Goal: Task Accomplishment & Management: Use online tool/utility

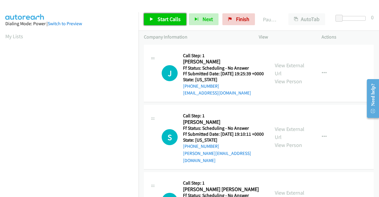
click at [162, 19] on span "Start Calls" at bounding box center [169, 19] width 23 height 7
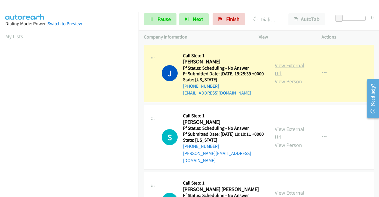
click at [288, 68] on link "View External Url" at bounding box center [290, 69] width 30 height 15
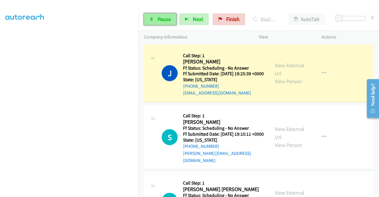
click at [170, 17] on span "Pause" at bounding box center [164, 19] width 13 height 7
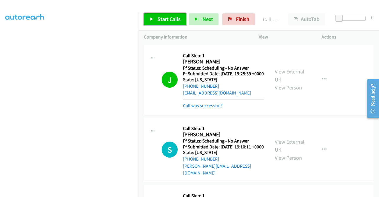
click at [162, 16] on span "Start Calls" at bounding box center [169, 19] width 23 height 7
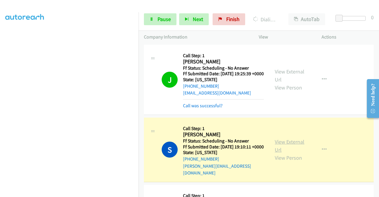
click at [280, 149] on link "View External Url" at bounding box center [290, 145] width 30 height 15
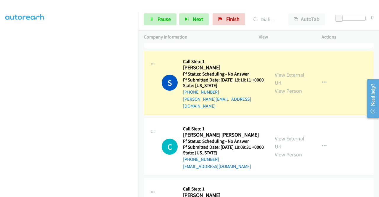
scroll to position [79, 0]
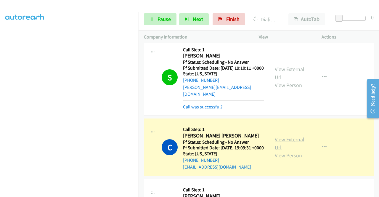
click at [292, 147] on link "View External Url" at bounding box center [290, 143] width 30 height 15
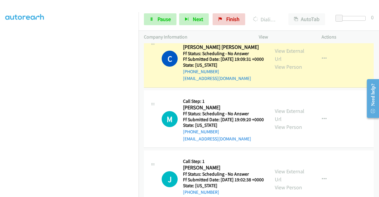
click at [376, 192] on div "+1 415-964-1034 Call failed - Please reload the list and try again The Callbar …" at bounding box center [259, 120] width 241 height 154
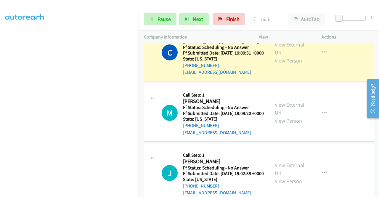
scroll to position [186, 0]
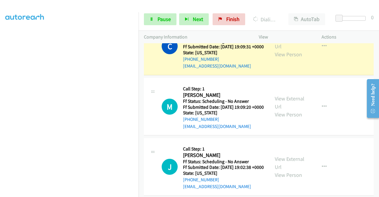
click at [376, 192] on div "+1 415-964-1034 Call failed - Please reload the list and try again The Callbar …" at bounding box center [259, 120] width 241 height 154
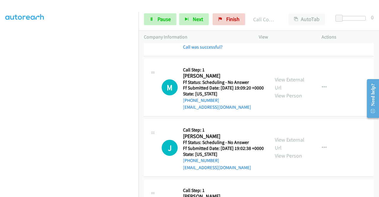
scroll to position [224, 0]
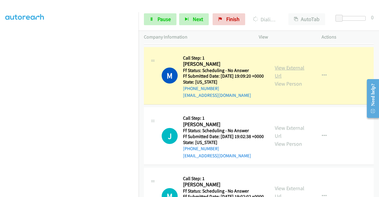
click at [288, 79] on link "View External Url" at bounding box center [290, 71] width 30 height 15
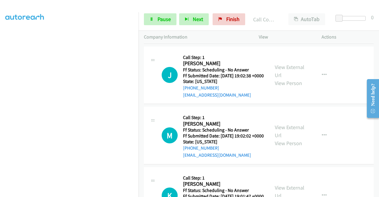
scroll to position [302, 0]
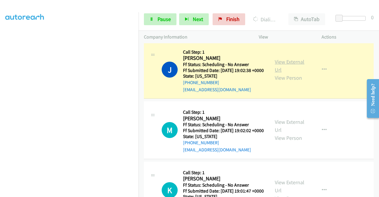
click at [278, 73] on link "View External Url" at bounding box center [290, 65] width 30 height 15
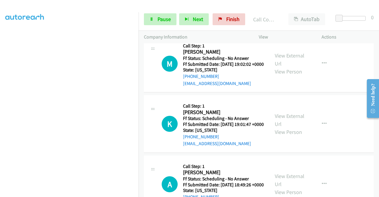
scroll to position [390, 0]
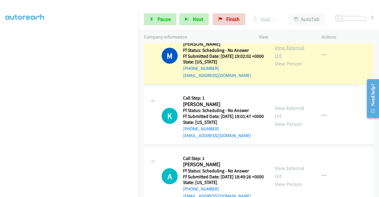
click at [295, 59] on link "View External Url" at bounding box center [290, 51] width 30 height 15
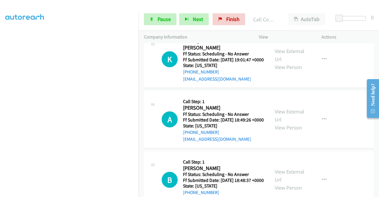
scroll to position [465, 0]
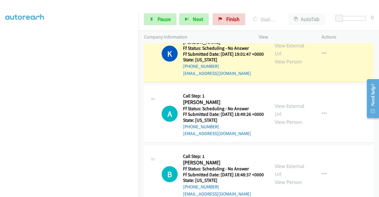
click at [289, 68] on div "View External Url View Person View External Url Email Schedule/Manage Callback …" at bounding box center [304, 53] width 68 height 47
click at [284, 57] on link "View External Url" at bounding box center [290, 49] width 30 height 15
click at [154, 19] on link "Pause" at bounding box center [160, 19] width 33 height 12
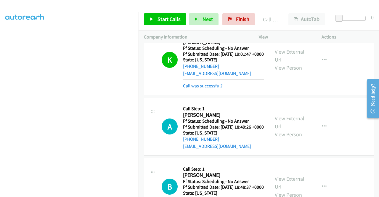
click at [216, 89] on link "Call was successful?" at bounding box center [203, 86] width 40 height 6
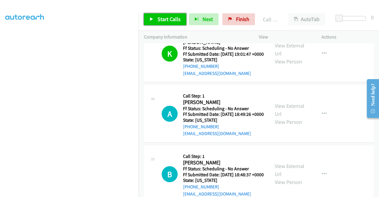
click at [164, 23] on link "Start Calls" at bounding box center [165, 19] width 42 height 12
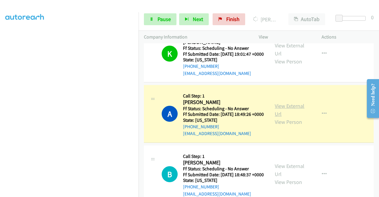
click at [275, 117] on link "View External Url" at bounding box center [290, 110] width 30 height 15
click at [159, 24] on link "Pause" at bounding box center [160, 19] width 33 height 12
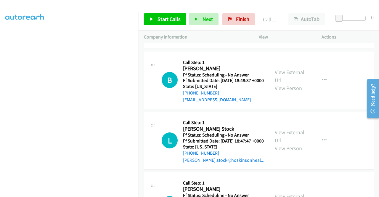
scroll to position [615, 0]
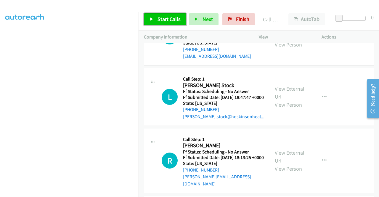
click at [175, 20] on span "Start Calls" at bounding box center [169, 19] width 23 height 7
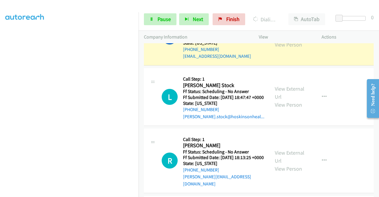
click at [289, 40] on link "View External Url" at bounding box center [290, 32] width 30 height 15
click at [158, 16] on span "Pause" at bounding box center [164, 19] width 13 height 7
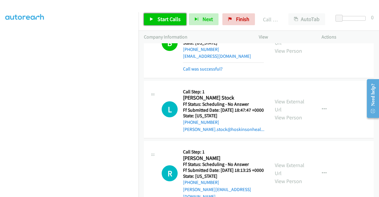
click at [152, 20] on icon at bounding box center [152, 19] width 4 height 4
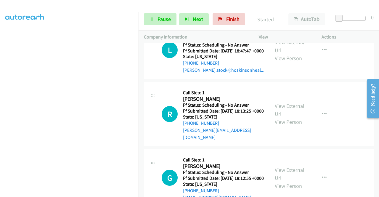
scroll to position [682, 0]
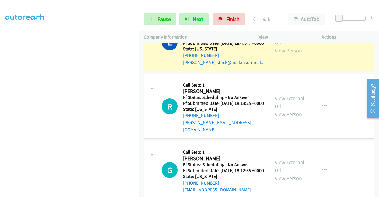
click at [286, 46] on link "View External Url" at bounding box center [290, 38] width 30 height 15
click at [151, 16] on link "Pause" at bounding box center [160, 19] width 33 height 12
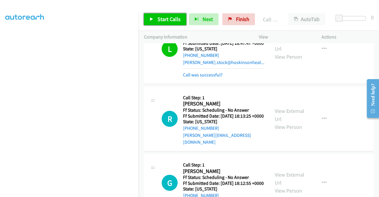
click at [160, 15] on link "Start Calls" at bounding box center [165, 19] width 42 height 12
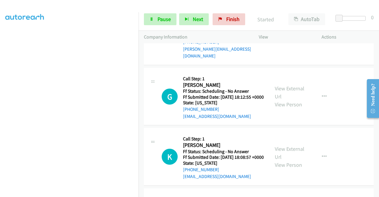
scroll to position [769, 0]
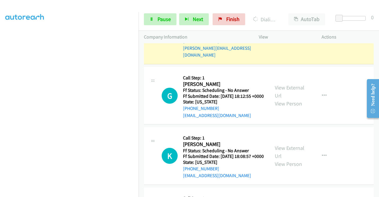
click at [286, 35] on link "View External Url" at bounding box center [290, 27] width 30 height 15
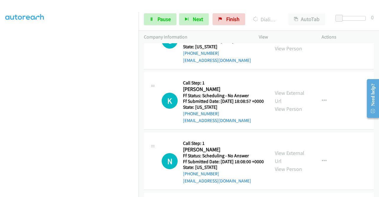
scroll to position [836, 0]
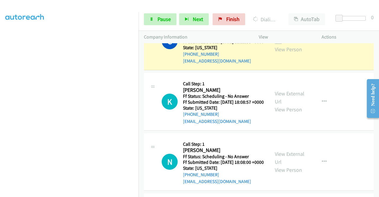
click at [288, 45] on link "View External Url" at bounding box center [290, 37] width 30 height 15
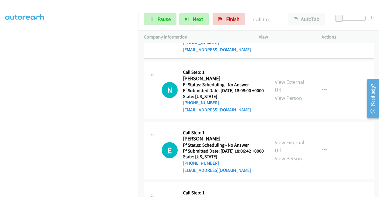
scroll to position [923, 0]
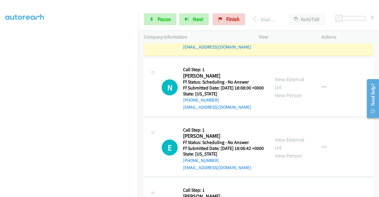
click at [291, 31] on link "View External Url" at bounding box center [290, 23] width 30 height 15
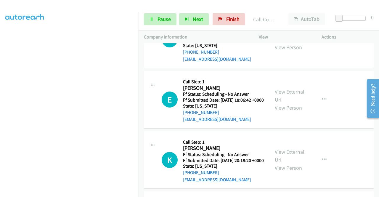
scroll to position [1003, 0]
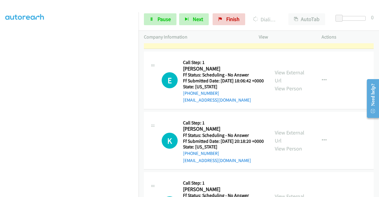
click at [283, 23] on link "View External Url" at bounding box center [290, 16] width 30 height 15
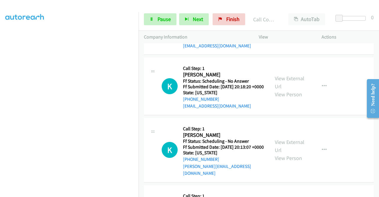
scroll to position [1082, 0]
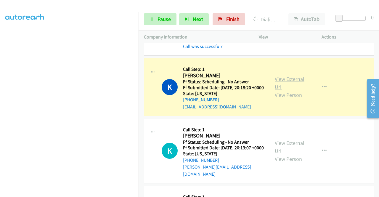
click at [283, 90] on link "View External Url" at bounding box center [290, 83] width 30 height 15
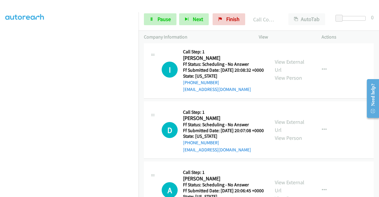
scroll to position [1252, 0]
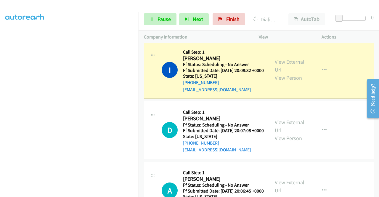
click at [279, 73] on link "View External Url" at bounding box center [290, 65] width 30 height 15
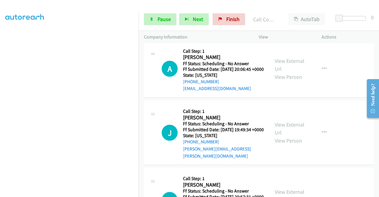
scroll to position [1398, 0]
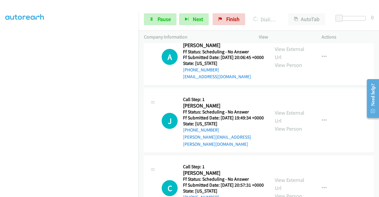
click at [153, 23] on link "Pause" at bounding box center [160, 19] width 33 height 12
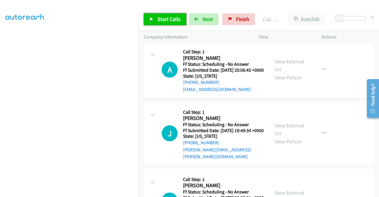
click at [154, 18] on link "Start Calls" at bounding box center [165, 19] width 42 height 12
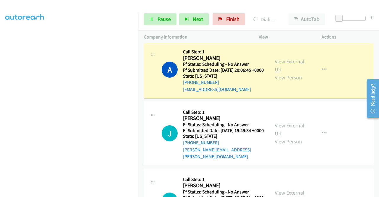
click at [275, 73] on link "View External Url" at bounding box center [290, 65] width 30 height 15
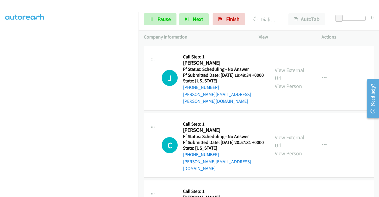
scroll to position [1466, 0]
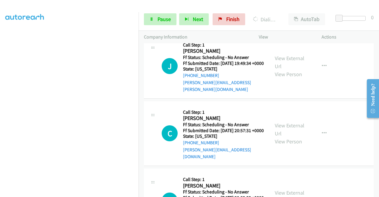
click at [0, 38] on aside "Dialing Mode: Power | Switch to Preview My Lists" at bounding box center [69, 45] width 139 height 328
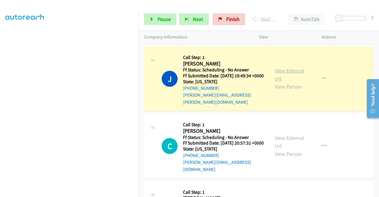
click at [284, 82] on link "View External Url" at bounding box center [290, 74] width 30 height 15
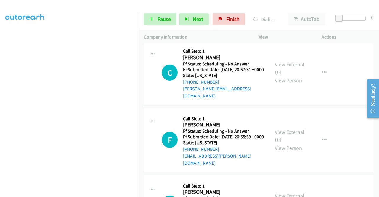
scroll to position [1545, 0]
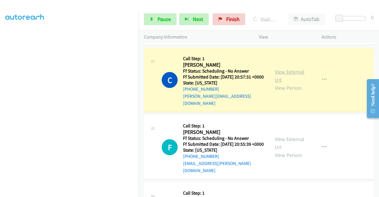
click at [278, 83] on link "View External Url" at bounding box center [290, 75] width 30 height 15
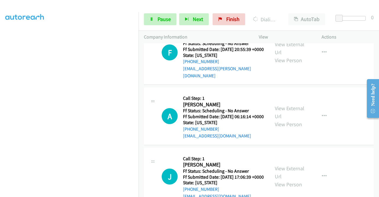
scroll to position [135, 0]
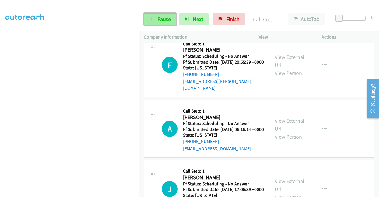
click at [174, 21] on link "Pause" at bounding box center [160, 19] width 33 height 12
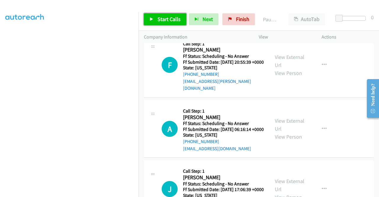
click at [168, 20] on span "Start Calls" at bounding box center [169, 19] width 23 height 7
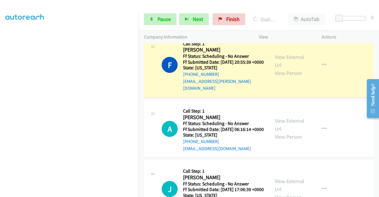
click at [286, 77] on div "View External Url View Person" at bounding box center [290, 65] width 31 height 24
click at [284, 68] on link "View External Url" at bounding box center [290, 61] width 30 height 15
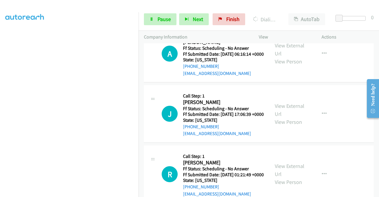
scroll to position [1715, 0]
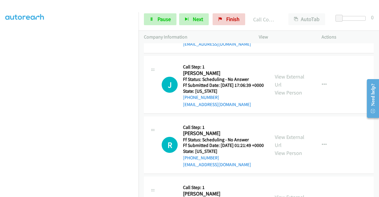
click at [377, 192] on div "+1 415-964-1034 Call failed - Please reload the list and try again The Callbar …" at bounding box center [259, 120] width 241 height 154
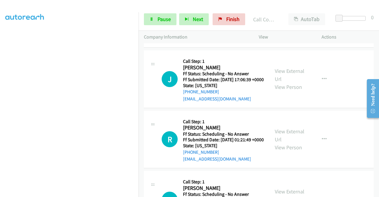
scroll to position [1774, 0]
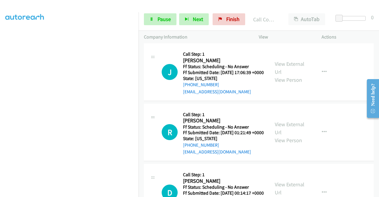
click at [377, 192] on div "+1 415-964-1034 Call failed - Please reload the list and try again The Callbar …" at bounding box center [259, 120] width 241 height 154
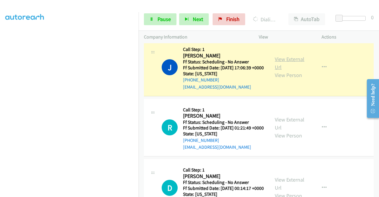
click at [292, 79] on div "View External Url View Person" at bounding box center [290, 67] width 31 height 24
click at [278, 71] on link "View External Url" at bounding box center [290, 63] width 30 height 15
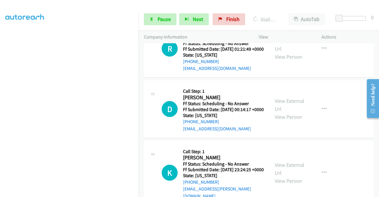
scroll to position [1865, 0]
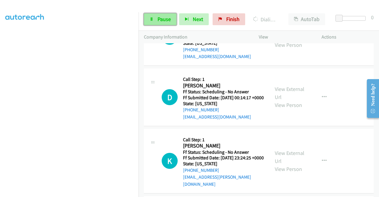
click at [159, 21] on span "Pause" at bounding box center [164, 19] width 13 height 7
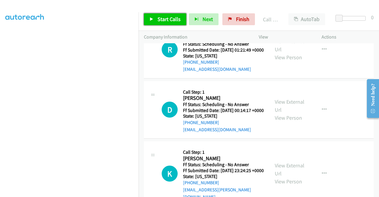
click at [162, 23] on link "Start Calls" at bounding box center [165, 19] width 42 height 12
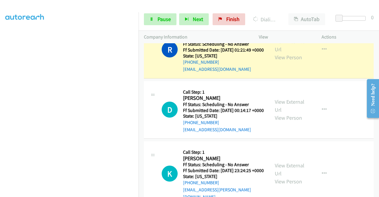
click at [280, 61] on div "View External Url View Person" at bounding box center [290, 49] width 31 height 24
click at [280, 53] on link "View External Url" at bounding box center [290, 45] width 30 height 15
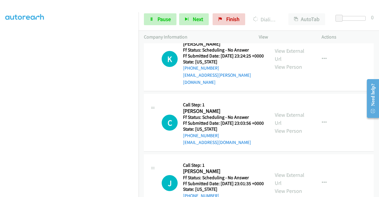
scroll to position [1991, 0]
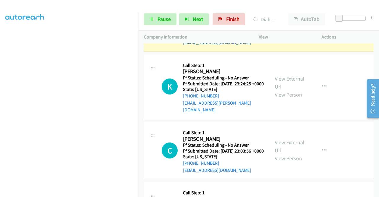
click at [283, 26] on link "View External Url" at bounding box center [290, 19] width 30 height 15
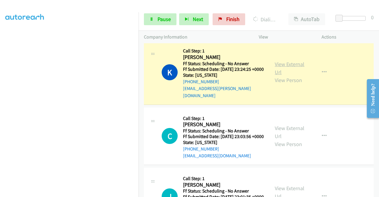
click at [286, 76] on link "View External Url" at bounding box center [290, 68] width 30 height 15
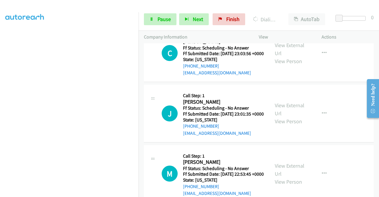
scroll to position [2086, 0]
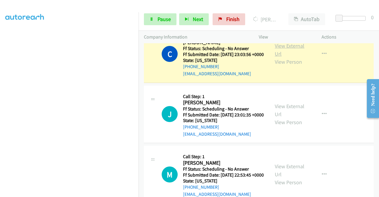
click at [286, 57] on link "View External Url" at bounding box center [290, 49] width 30 height 15
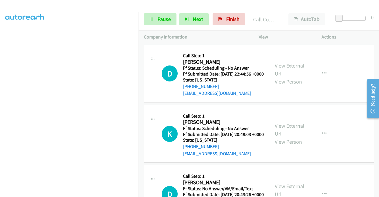
scroll to position [2263, 0]
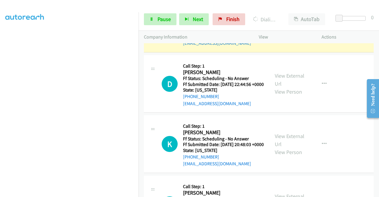
click at [286, 27] on link "View External Url" at bounding box center [290, 19] width 30 height 15
click at [374, 114] on td "D Callback Scheduled Call Step: 1 Donna Marsh America/New_York Ff Status: Sched…" at bounding box center [259, 84] width 241 height 60
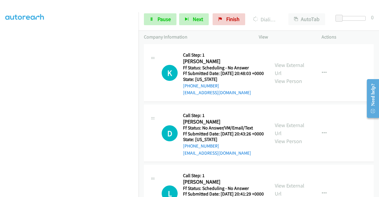
scroll to position [2341, 0]
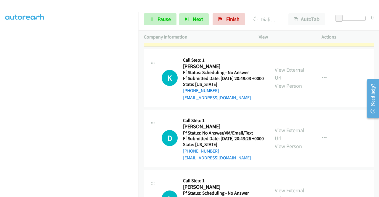
click at [293, 21] on link "View External Url" at bounding box center [290, 13] width 30 height 15
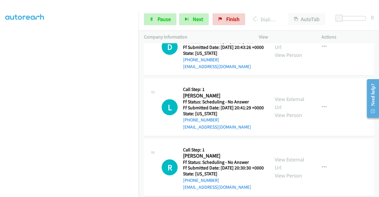
scroll to position [2437, 0]
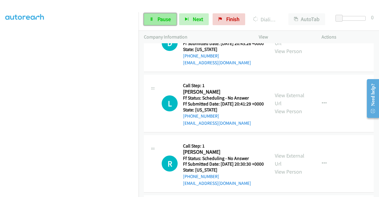
click at [159, 25] on link "Pause" at bounding box center [160, 19] width 33 height 12
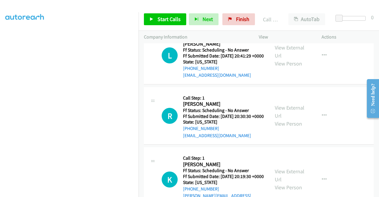
scroll to position [2561, 0]
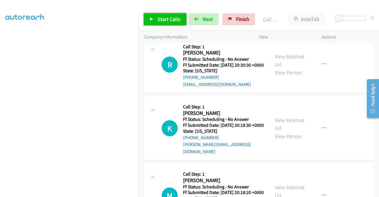
click at [173, 16] on span "Start Calls" at bounding box center [169, 19] width 23 height 7
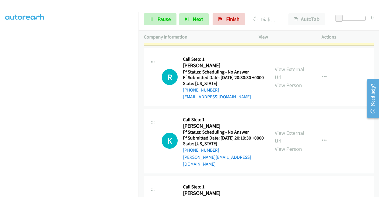
click at [287, 20] on link "View External Url" at bounding box center [290, 12] width 30 height 15
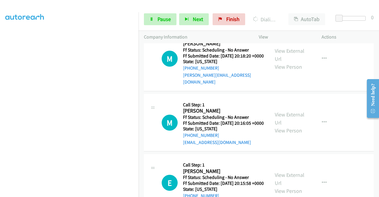
scroll to position [2735, 0]
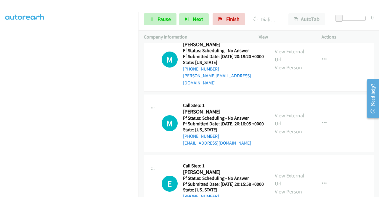
click at [374, 93] on td "M Callback Scheduled Call Step: 1 Mariah Lezama America/Denver Ff Status: Sched…" at bounding box center [259, 59] width 241 height 67
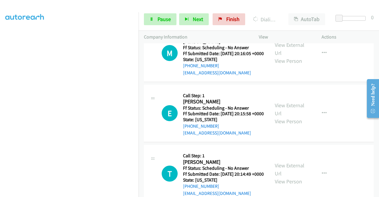
scroll to position [2866, 0]
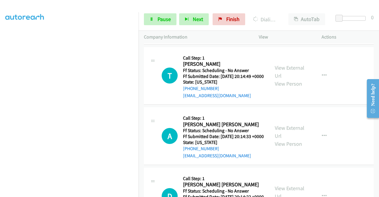
scroll to position [2964, 0]
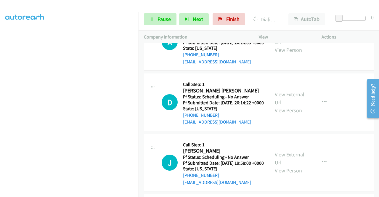
scroll to position [3047, 0]
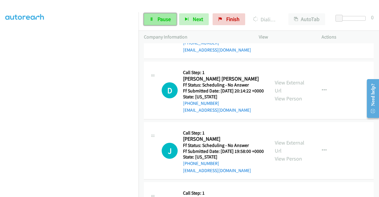
click at [148, 13] on link "Pause" at bounding box center [160, 19] width 33 height 12
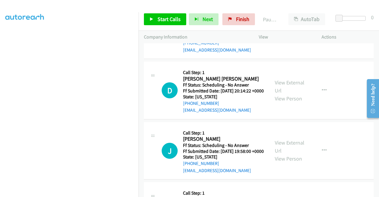
scroll to position [135, 0]
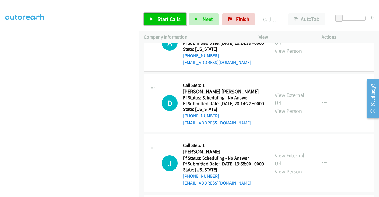
click at [155, 15] on link "Start Calls" at bounding box center [165, 19] width 42 height 12
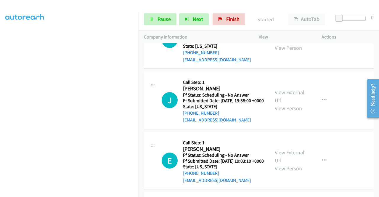
scroll to position [3122, 0]
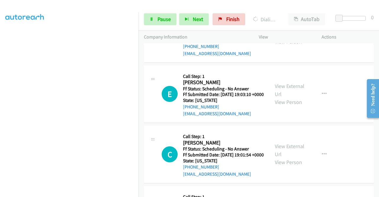
scroll to position [3194, 0]
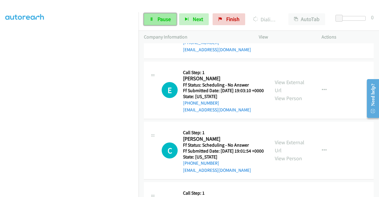
click at [167, 16] on span "Pause" at bounding box center [164, 19] width 13 height 7
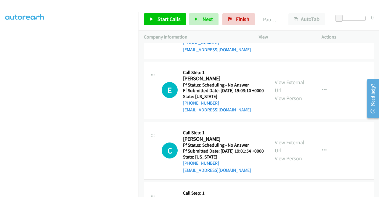
scroll to position [122, 0]
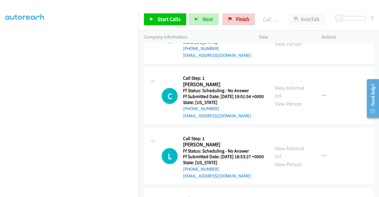
scroll to position [3257, 0]
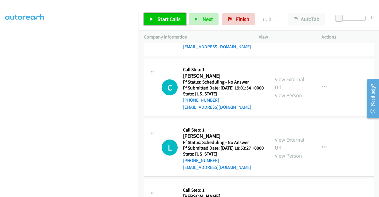
click at [162, 16] on span "Start Calls" at bounding box center [169, 19] width 23 height 7
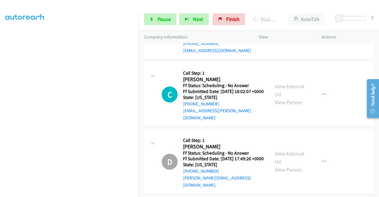
scroll to position [3443, 0]
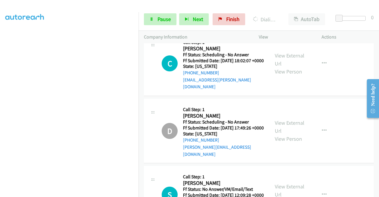
click at [159, 18] on span "Pause" at bounding box center [164, 19] width 13 height 7
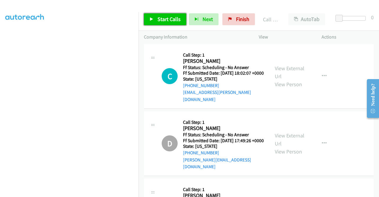
click at [158, 18] on span "Start Calls" at bounding box center [169, 19] width 23 height 7
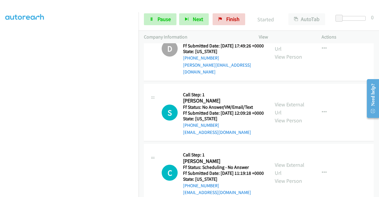
scroll to position [3549, 0]
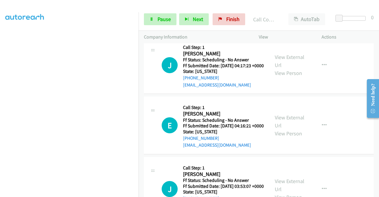
scroll to position [3794, 0]
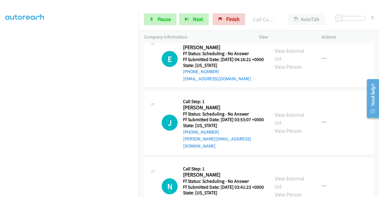
scroll to position [3869, 0]
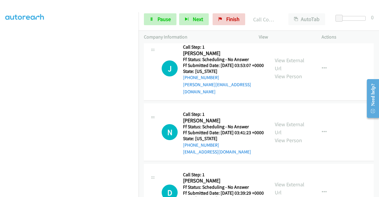
scroll to position [3936, 0]
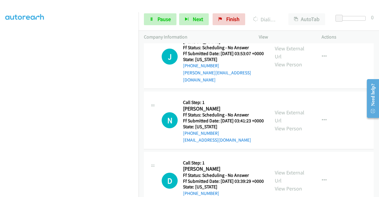
click at [166, 15] on link "Pause" at bounding box center [160, 19] width 33 height 12
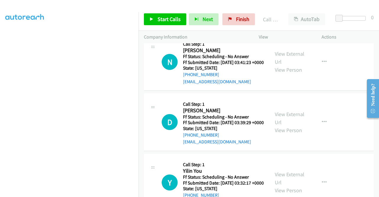
scroll to position [4015, 0]
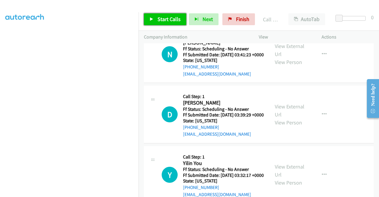
click at [172, 15] on link "Start Calls" at bounding box center [165, 19] width 42 height 12
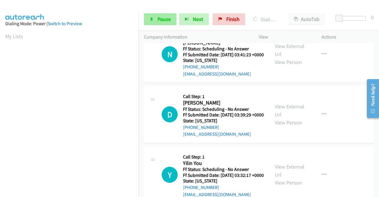
click at [153, 24] on link "Pause" at bounding box center [160, 19] width 33 height 12
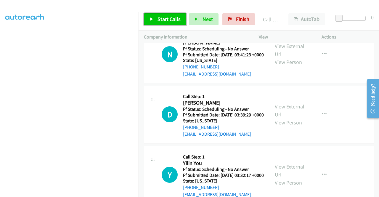
click at [166, 17] on span "Start Calls" at bounding box center [169, 19] width 23 height 7
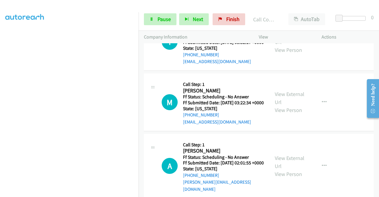
scroll to position [4162, 0]
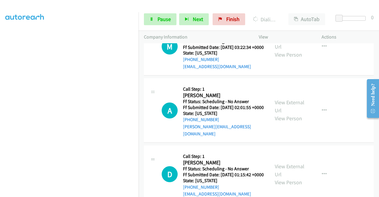
scroll to position [4257, 0]
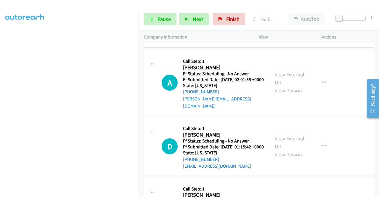
click at [0, 98] on aside "Dialing Mode: Power | Switch to Preview My Lists" at bounding box center [69, 45] width 139 height 328
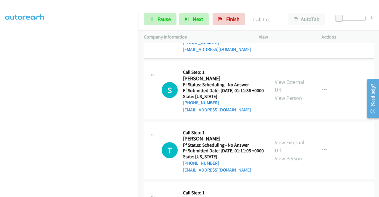
scroll to position [4399, 0]
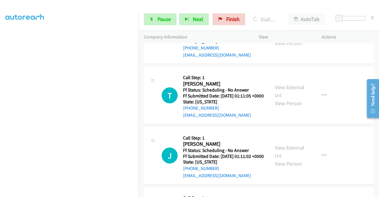
scroll to position [4486, 0]
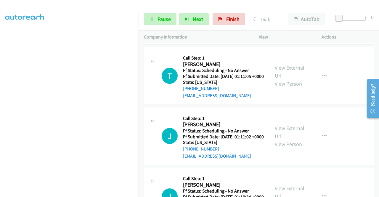
click at [151, 21] on icon at bounding box center [152, 19] width 4 height 4
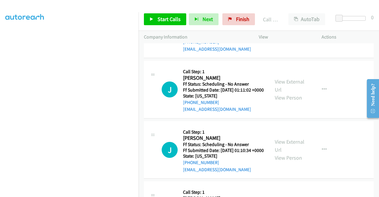
scroll to position [4557, 0]
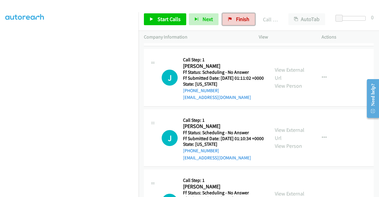
drag, startPoint x: 230, startPoint y: 24, endPoint x: 218, endPoint y: 31, distance: 13.2
click at [230, 24] on link "Finish" at bounding box center [239, 19] width 33 height 12
